Goal: Information Seeking & Learning: Learn about a topic

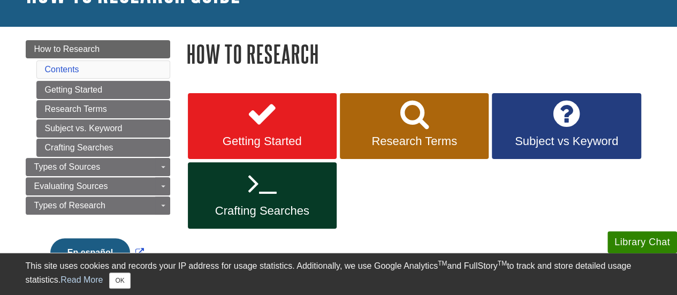
scroll to position [111, 0]
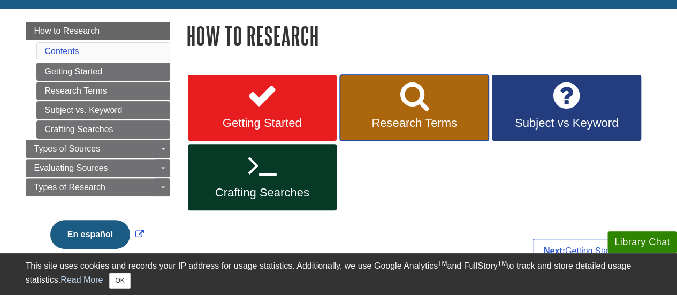
click at [392, 106] on link "Research Terms" at bounding box center [414, 108] width 149 height 66
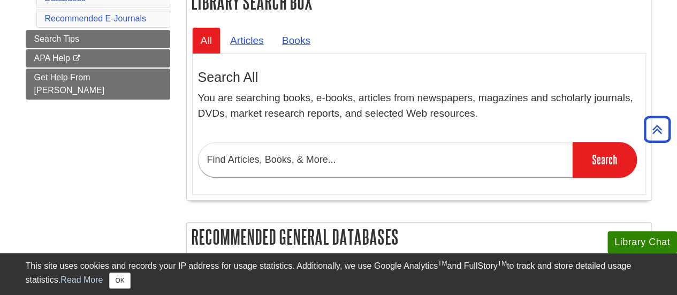
scroll to position [225, 0]
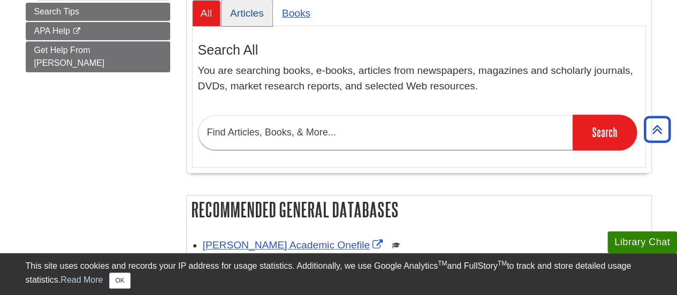
click at [246, 13] on link "Articles" at bounding box center [247, 13] width 51 height 26
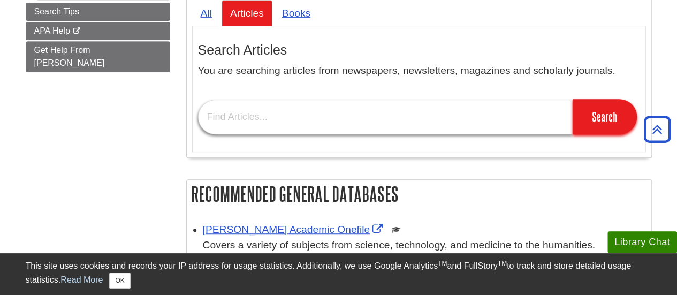
click at [267, 123] on input "text" at bounding box center [385, 117] width 375 height 35
paste input "Increased number and strength of hurricanes/tornadoes"
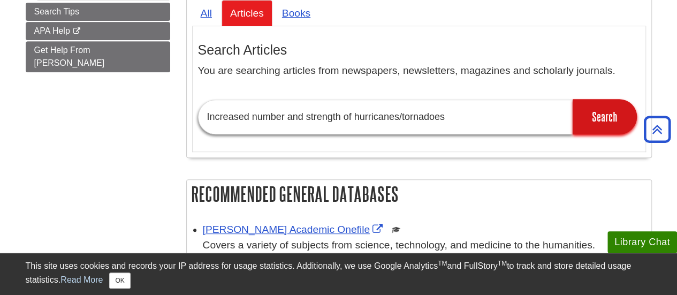
type input "Increased number and strength of hurricanes/tornadoes"
click at [617, 120] on input "Search" at bounding box center [605, 116] width 64 height 35
